Goal: Task Accomplishment & Management: Use online tool/utility

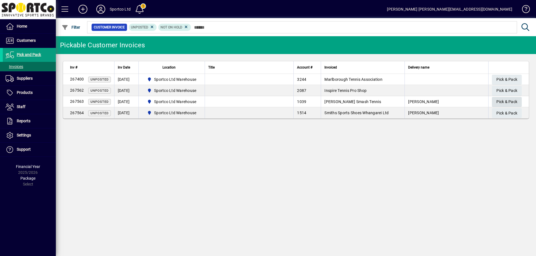
click at [509, 101] on span "Pick & Pack" at bounding box center [506, 101] width 21 height 9
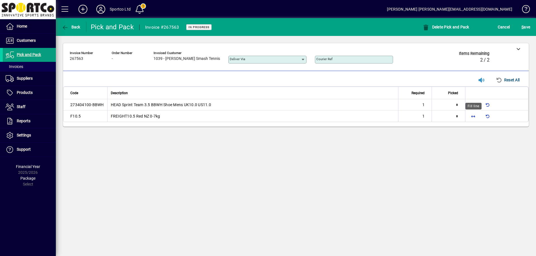
click at [471, 116] on span "button" at bounding box center [472, 116] width 13 height 13
type input "*"
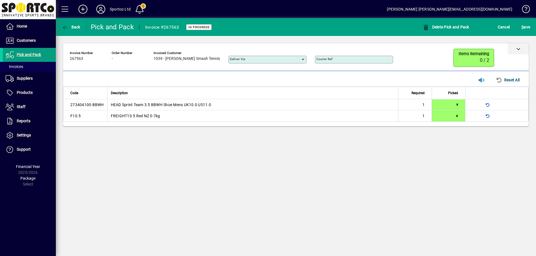
click at [517, 50] on icon at bounding box center [518, 49] width 4 height 4
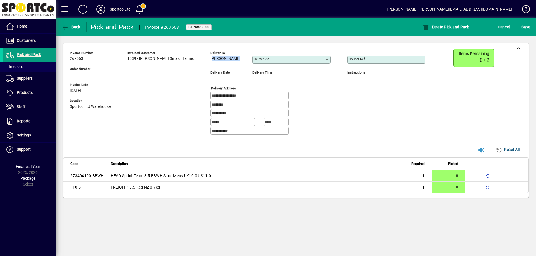
drag, startPoint x: 229, startPoint y: 58, endPoint x: 203, endPoint y: 61, distance: 27.0
click at [203, 60] on div "**********" at bounding box center [252, 94] width 364 height 91
copy span "Brent Morgan"
drag, startPoint x: 241, startPoint y: 95, endPoint x: 191, endPoint y: 101, distance: 50.6
click at [191, 101] on div "**********" at bounding box center [252, 94] width 364 height 91
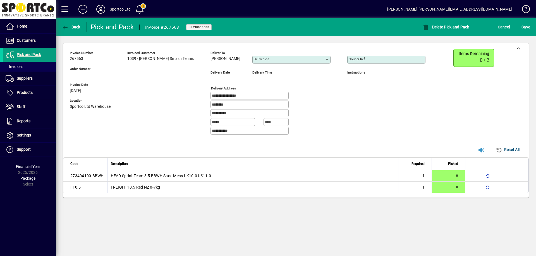
drag, startPoint x: 229, startPoint y: 112, endPoint x: 199, endPoint y: 119, distance: 31.2
click at [199, 119] on div "**********" at bounding box center [252, 94] width 364 height 91
drag, startPoint x: 369, startPoint y: 59, endPoint x: 343, endPoint y: 51, distance: 27.0
click at [369, 59] on input "Courier Ref" at bounding box center [386, 59] width 76 height 4
click at [351, 59] on input "Courier Ref" at bounding box center [386, 59] width 76 height 4
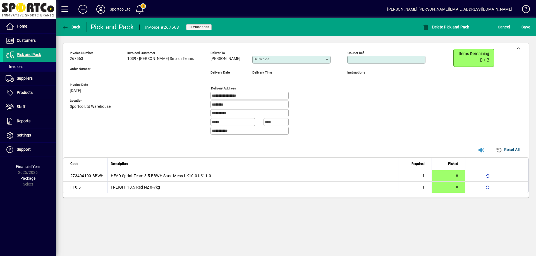
paste input "**********"
type input "**********"
click at [526, 25] on span "S ave" at bounding box center [525, 27] width 9 height 9
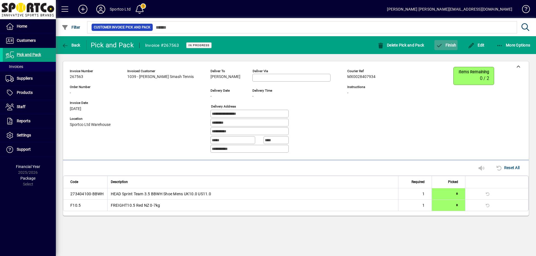
click at [446, 48] on span "button" at bounding box center [445, 45] width 23 height 13
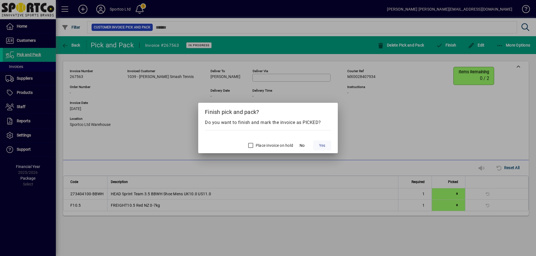
click at [319, 148] on span "Yes" at bounding box center [322, 146] width 6 height 6
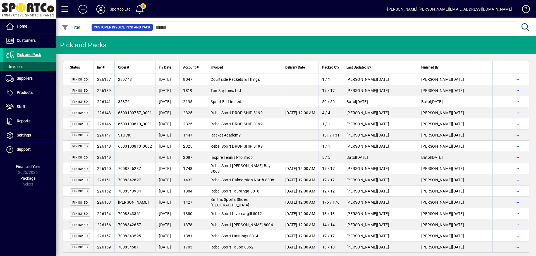
click at [17, 65] on span "Invoices" at bounding box center [15, 66] width 18 height 4
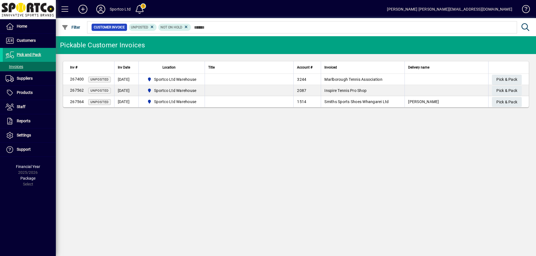
click at [219, 143] on div "Pickable Customer Invoices Inv # Inv Date Location Title Account # Invoiced Del…" at bounding box center [296, 146] width 480 height 220
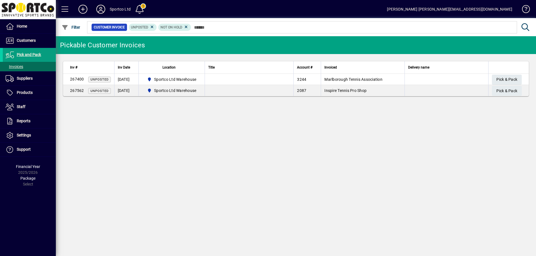
click at [99, 8] on icon at bounding box center [100, 9] width 11 height 9
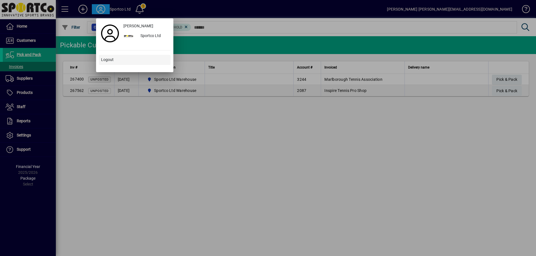
click at [112, 61] on span "Logout" at bounding box center [107, 60] width 13 height 6
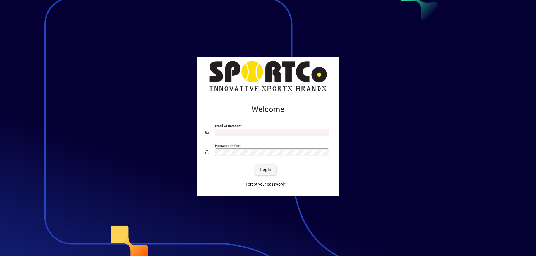
type input "**********"
click at [269, 172] on span "Login" at bounding box center [265, 170] width 11 height 6
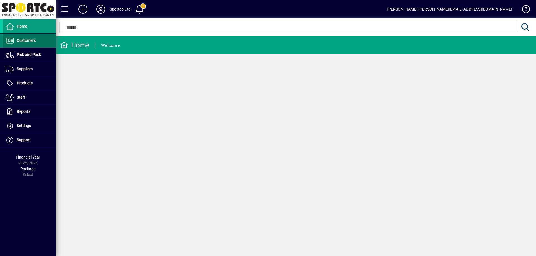
click at [23, 39] on span "Customers" at bounding box center [26, 40] width 19 height 4
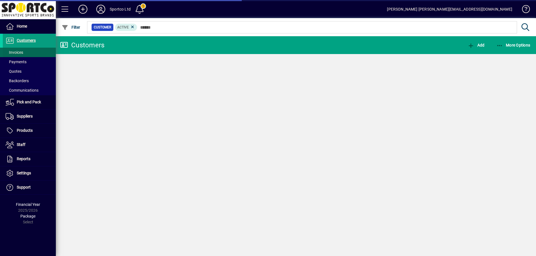
click at [16, 53] on span "Invoices" at bounding box center [15, 52] width 18 height 4
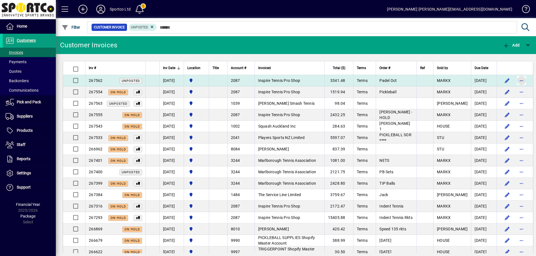
click at [514, 80] on span "button" at bounding box center [520, 80] width 13 height 13
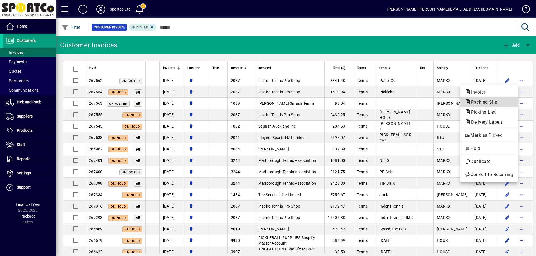
click at [500, 102] on span "Packing Slip" at bounding box center [489, 102] width 48 height 7
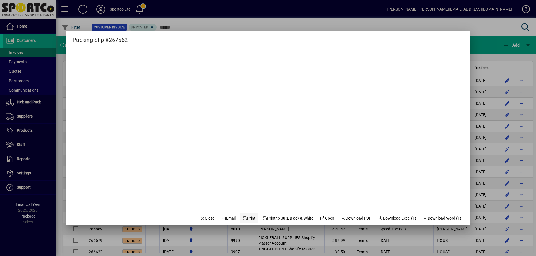
click at [246, 218] on span "Print" at bounding box center [248, 219] width 13 height 6
click at [206, 217] on span "Close" at bounding box center [207, 219] width 15 height 6
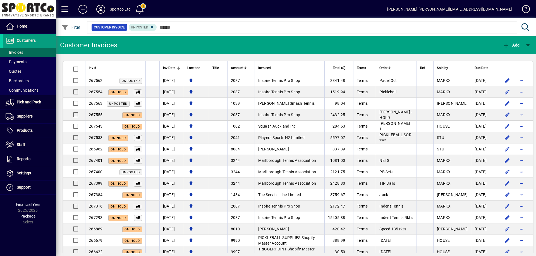
click at [99, 9] on icon at bounding box center [100, 9] width 11 height 9
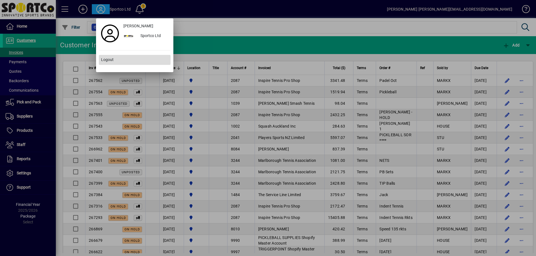
click at [111, 59] on span "Logout" at bounding box center [107, 60] width 13 height 6
